Goal: Information Seeking & Learning: Check status

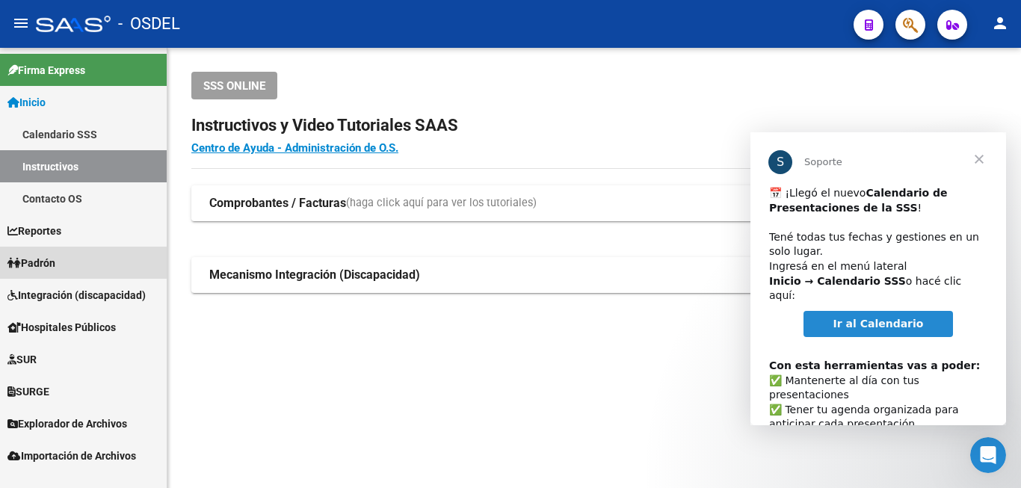
click at [55, 267] on span "Padrón" at bounding box center [31, 263] width 48 height 16
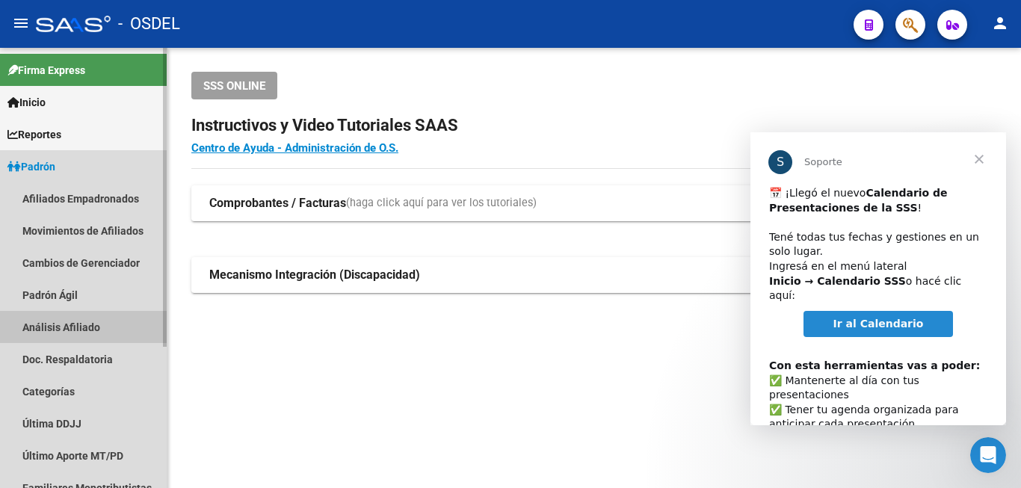
click at [107, 332] on link "Análisis Afiliado" at bounding box center [83, 327] width 167 height 32
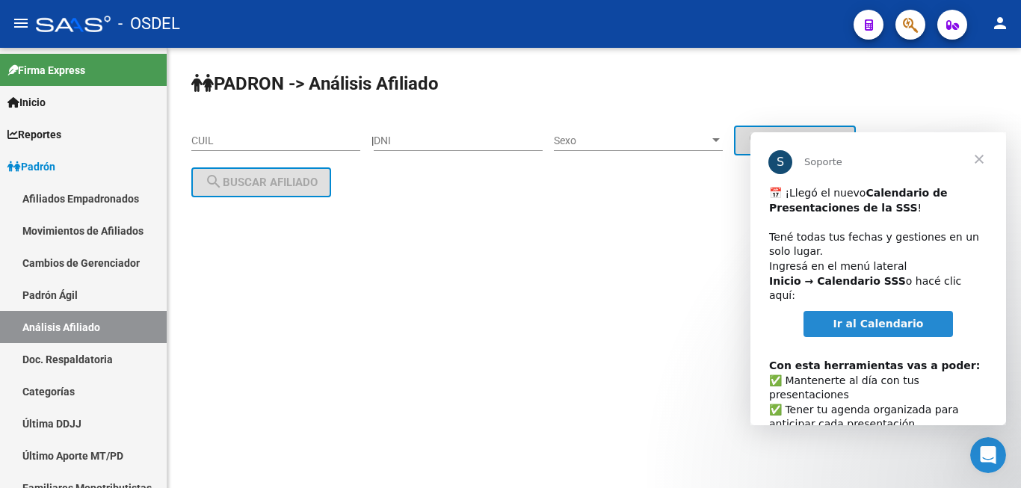
click at [398, 129] on div "DNI" at bounding box center [458, 136] width 169 height 30
click at [402, 125] on div "DNI" at bounding box center [458, 136] width 169 height 30
type input "16182309"
click at [604, 148] on div "Sexo Sexo" at bounding box center [638, 136] width 169 height 30
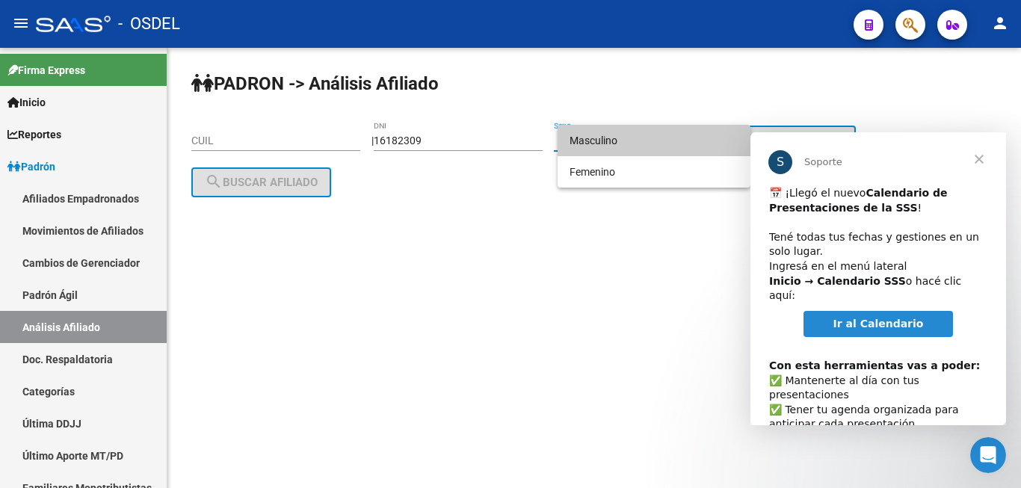
click at [643, 137] on span "Masculino" at bounding box center [653, 140] width 169 height 31
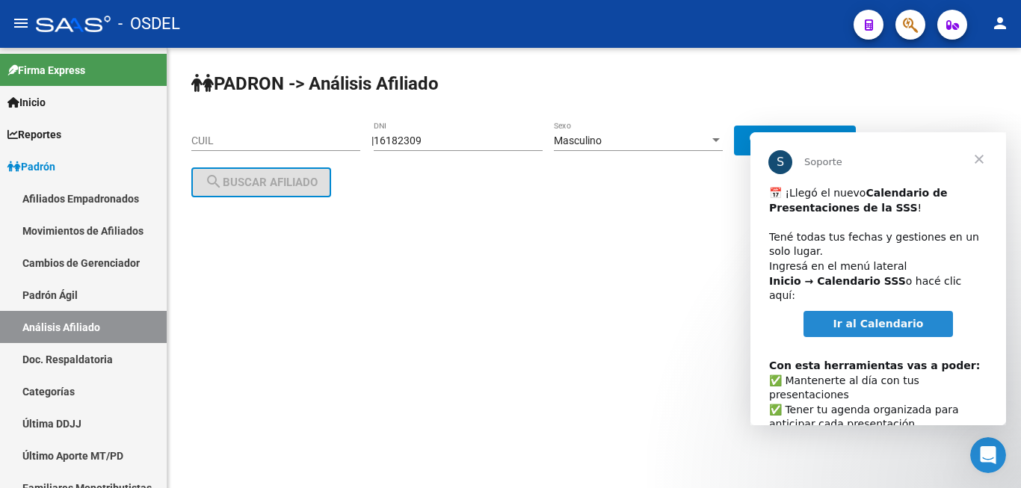
click at [993, 160] on span "Cerrar" at bounding box center [979, 159] width 54 height 54
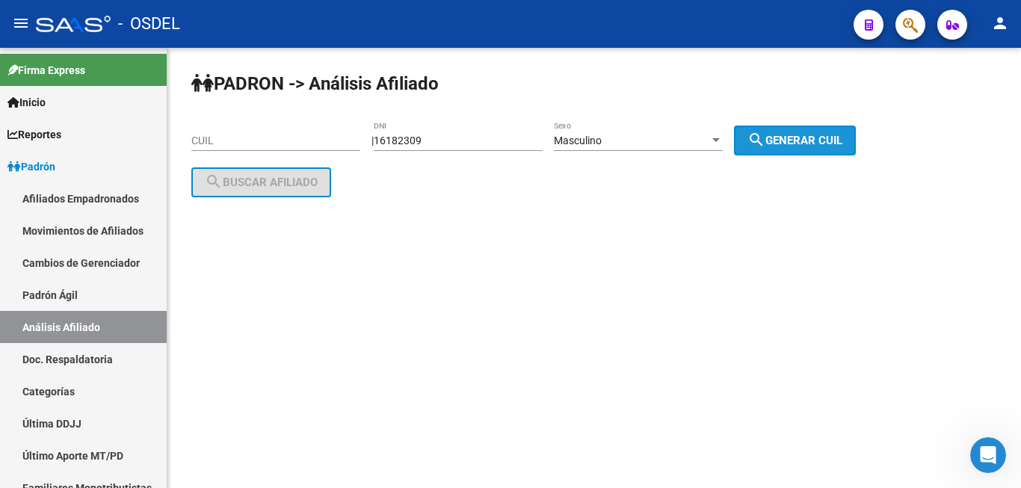
click at [845, 148] on button "search Generar CUIL" at bounding box center [795, 141] width 122 height 30
type input "20-16182309-1"
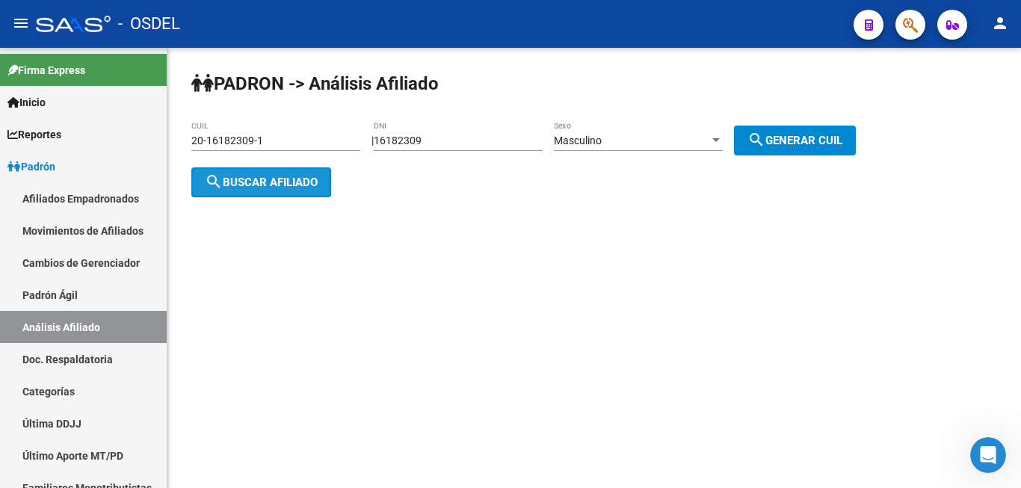
click at [264, 193] on button "search Buscar afiliado" at bounding box center [261, 182] width 140 height 30
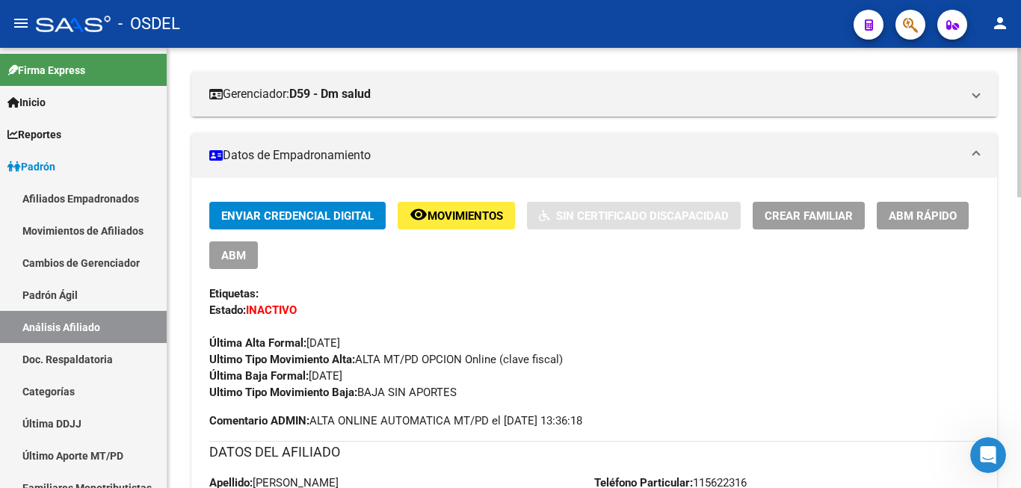
scroll to position [152, 0]
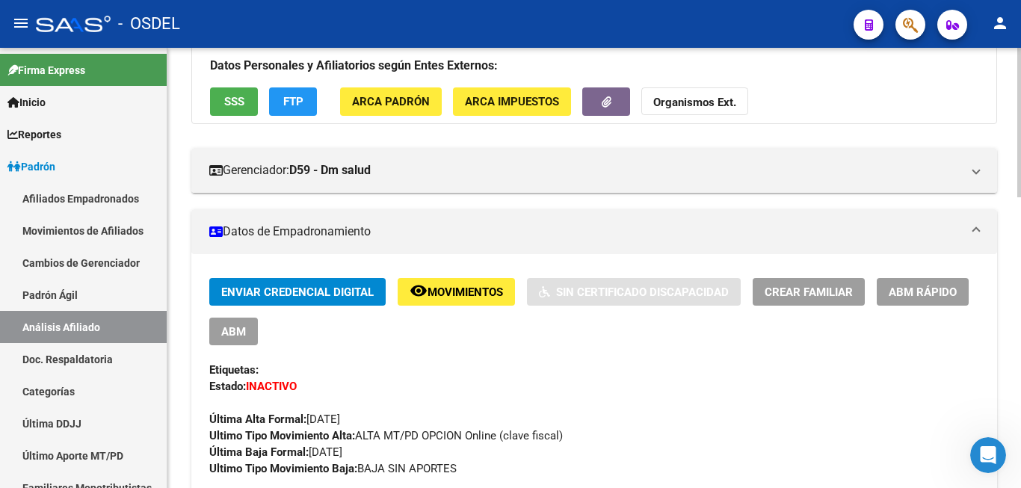
drag, startPoint x: 616, startPoint y: 200, endPoint x: 597, endPoint y: 257, distance: 60.5
click at [244, 102] on button "SSS" at bounding box center [234, 101] width 48 height 28
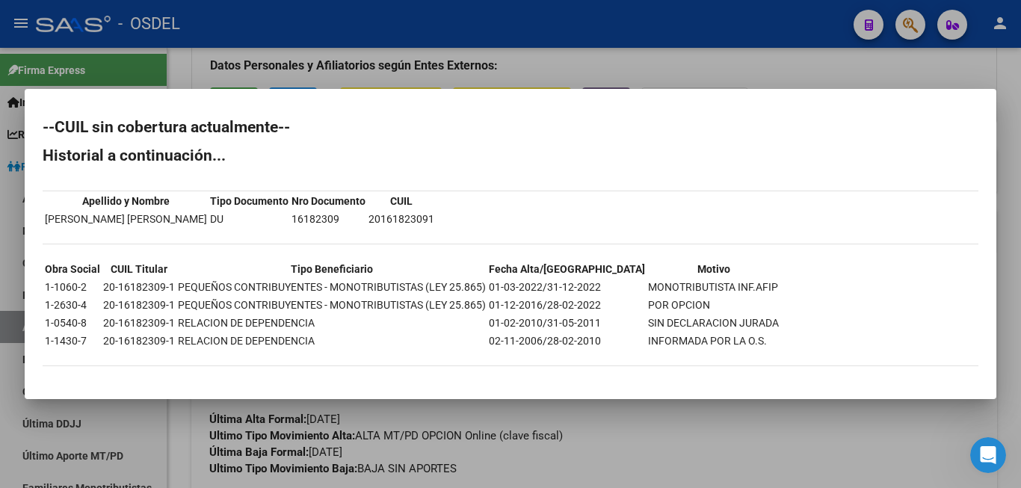
click at [930, 75] on div at bounding box center [510, 244] width 1021 height 488
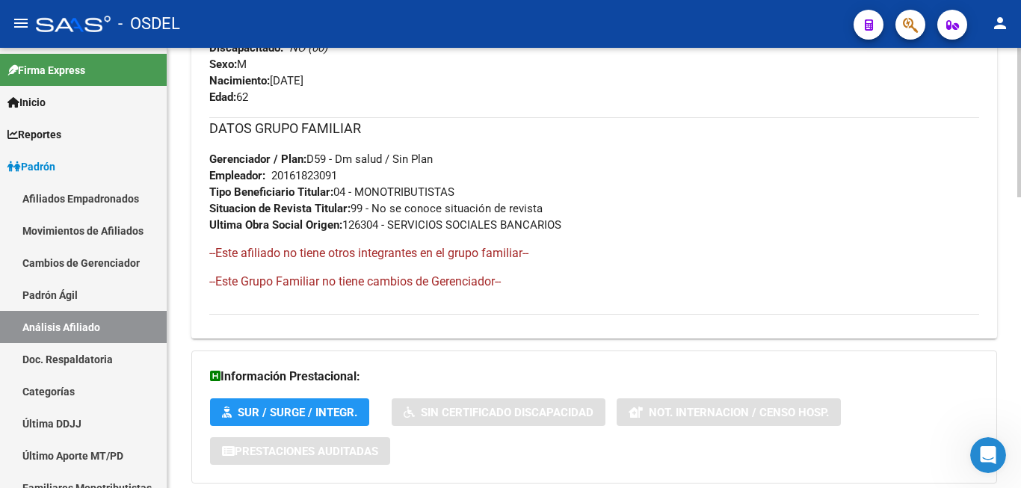
scroll to position [858, 0]
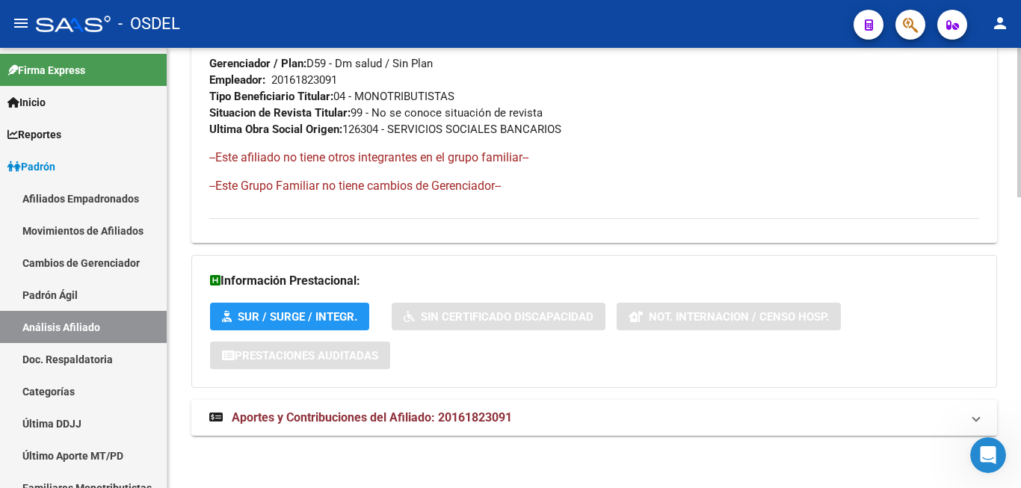
click at [456, 422] on span "Aportes y Contribuciones del Afiliado: 20161823091" at bounding box center [372, 417] width 280 height 14
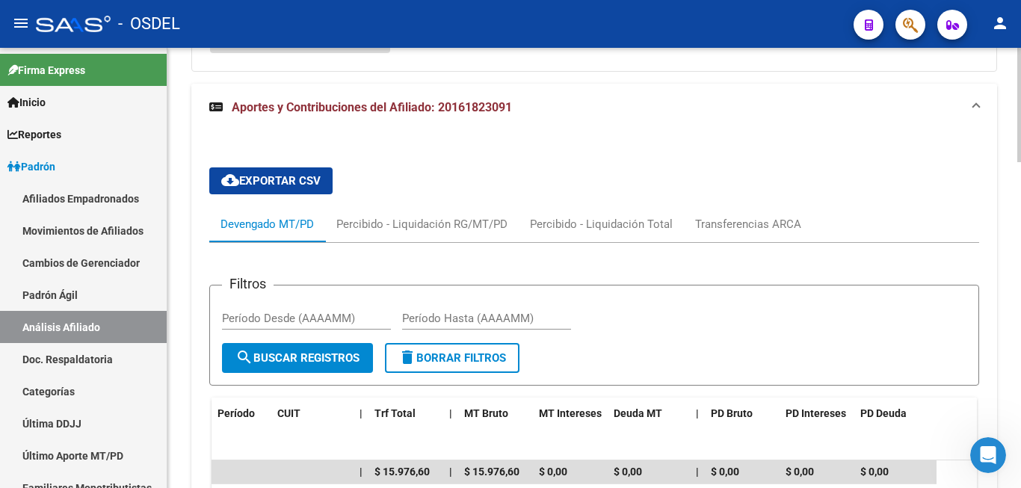
scroll to position [1253, 0]
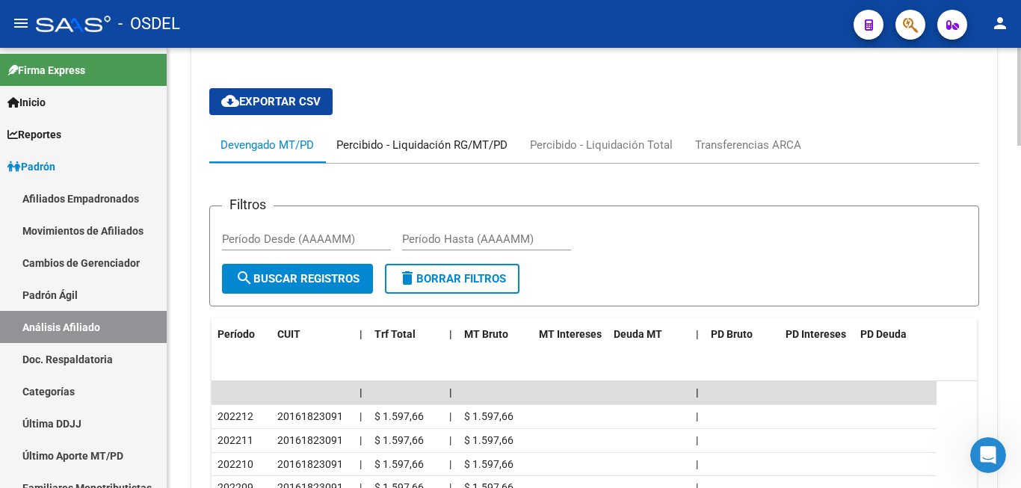
click at [411, 139] on div "Percibido - Liquidación RG/MT/PD" at bounding box center [421, 145] width 171 height 16
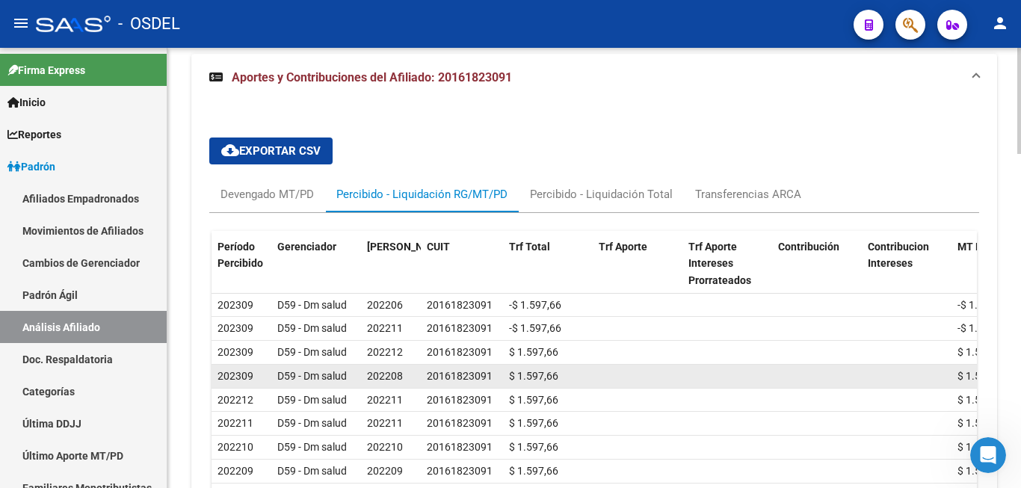
scroll to position [1192, 0]
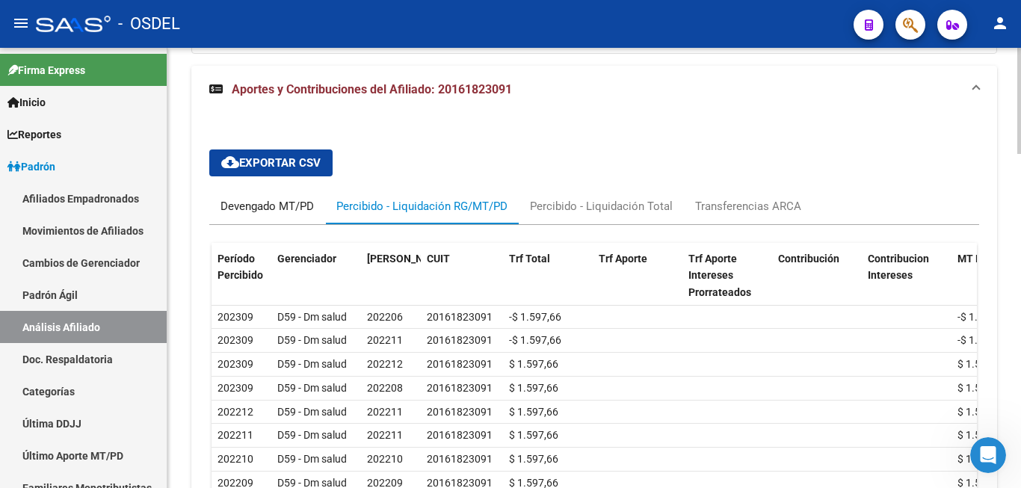
click at [295, 203] on div "Devengado MT/PD" at bounding box center [266, 206] width 93 height 16
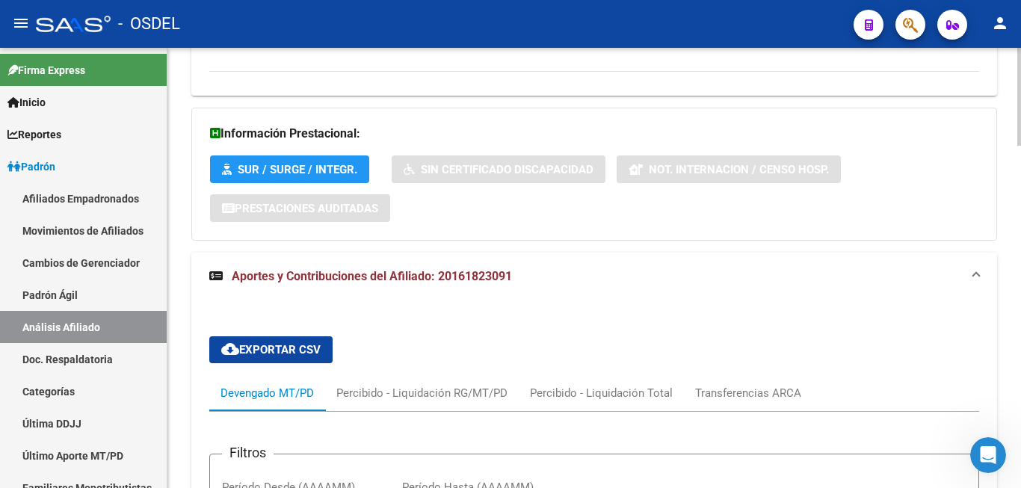
scroll to position [1234, 0]
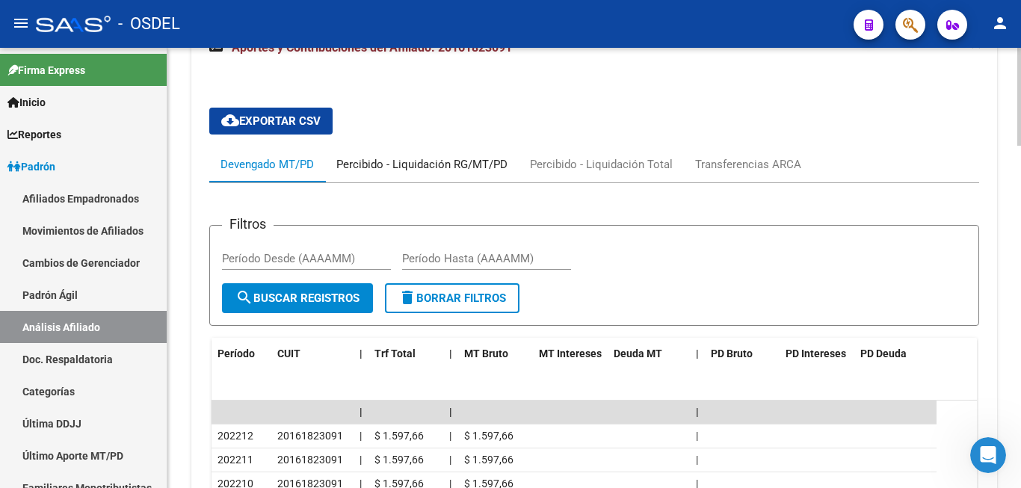
click at [452, 170] on div "Percibido - Liquidación RG/MT/PD" at bounding box center [421, 164] width 171 height 16
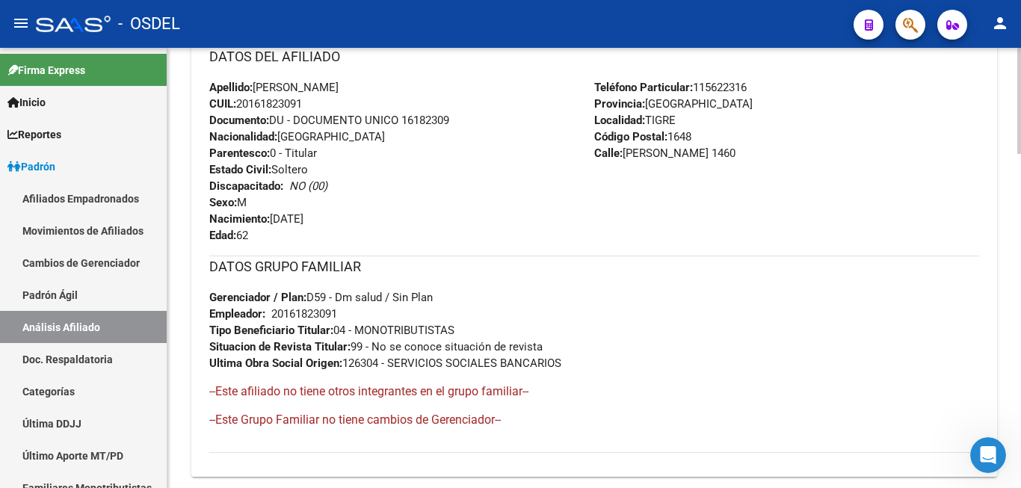
scroll to position [319, 0]
